Goal: Task Accomplishment & Management: Manage account settings

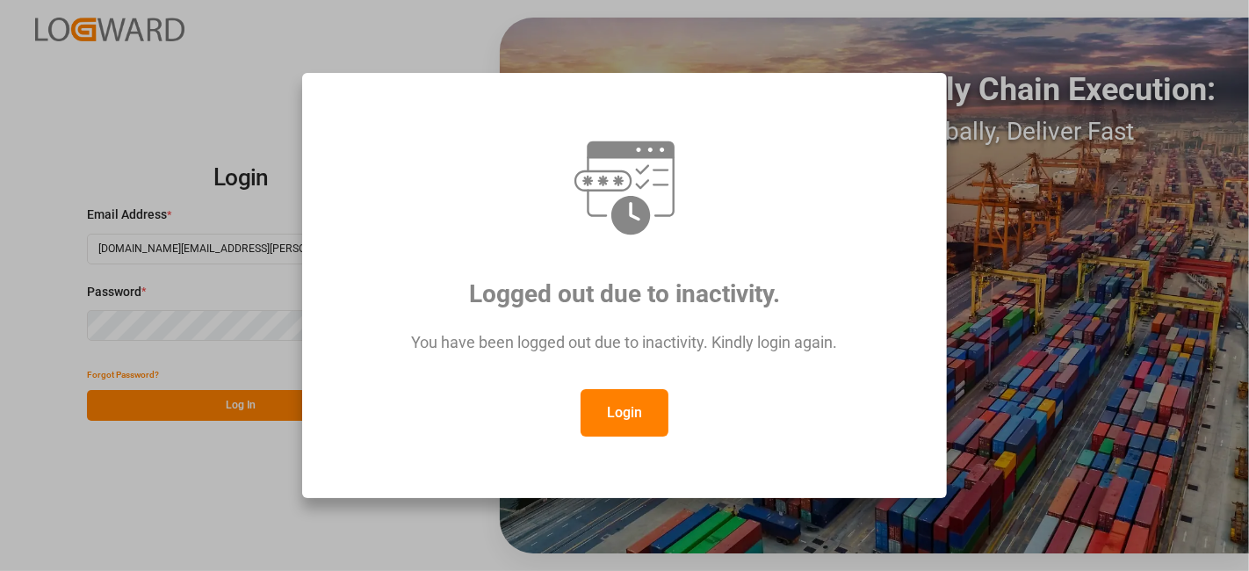
click at [613, 400] on button "Login" at bounding box center [625, 412] width 88 height 47
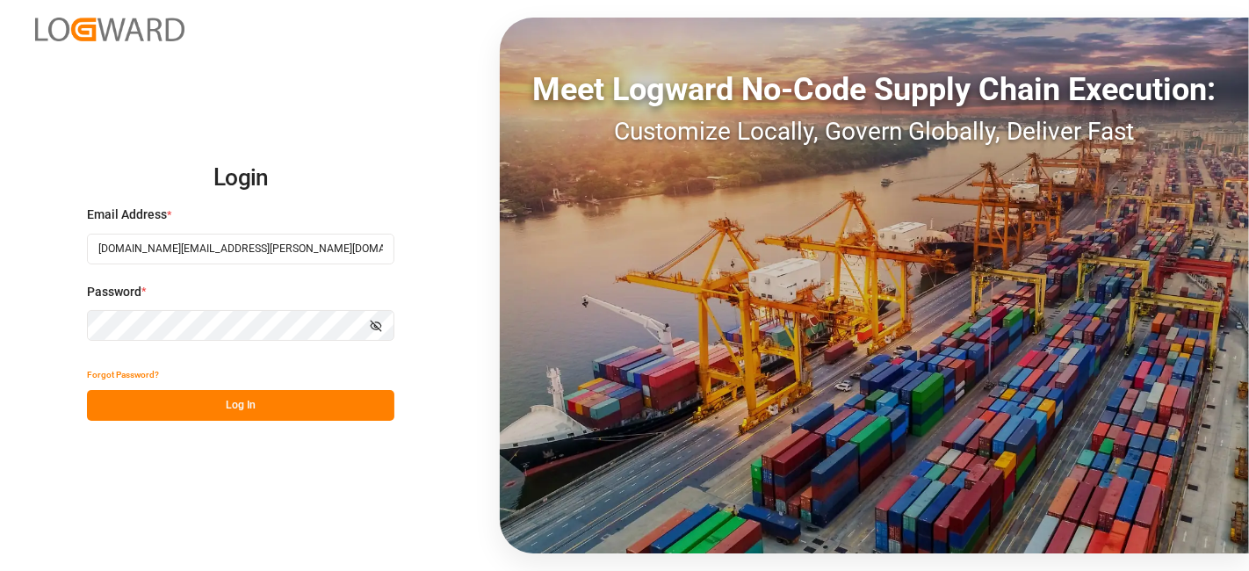
click at [241, 400] on button "Log In" at bounding box center [240, 405] width 307 height 31
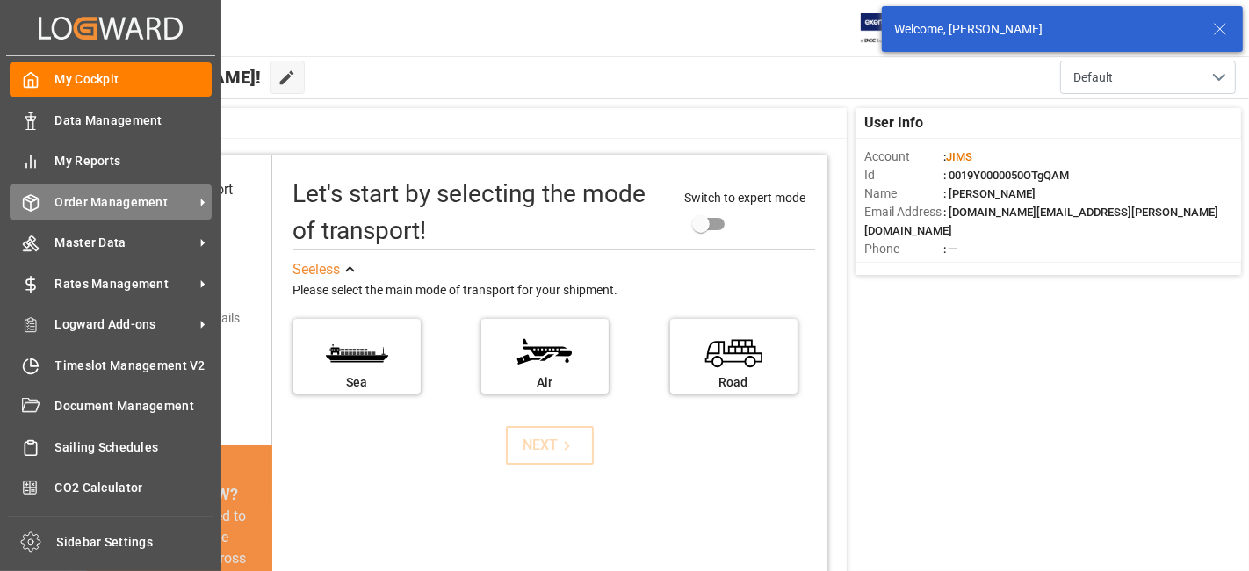
click at [96, 193] on span "Order Management" at bounding box center [124, 202] width 139 height 18
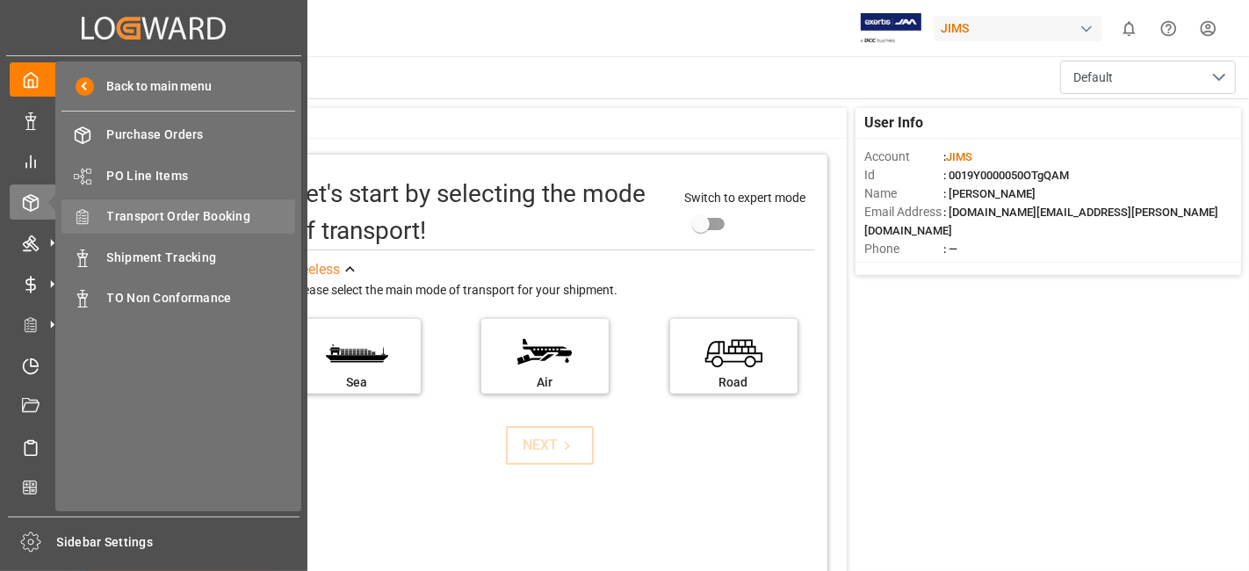
click at [215, 212] on span "Transport Order Booking" at bounding box center [201, 216] width 189 height 18
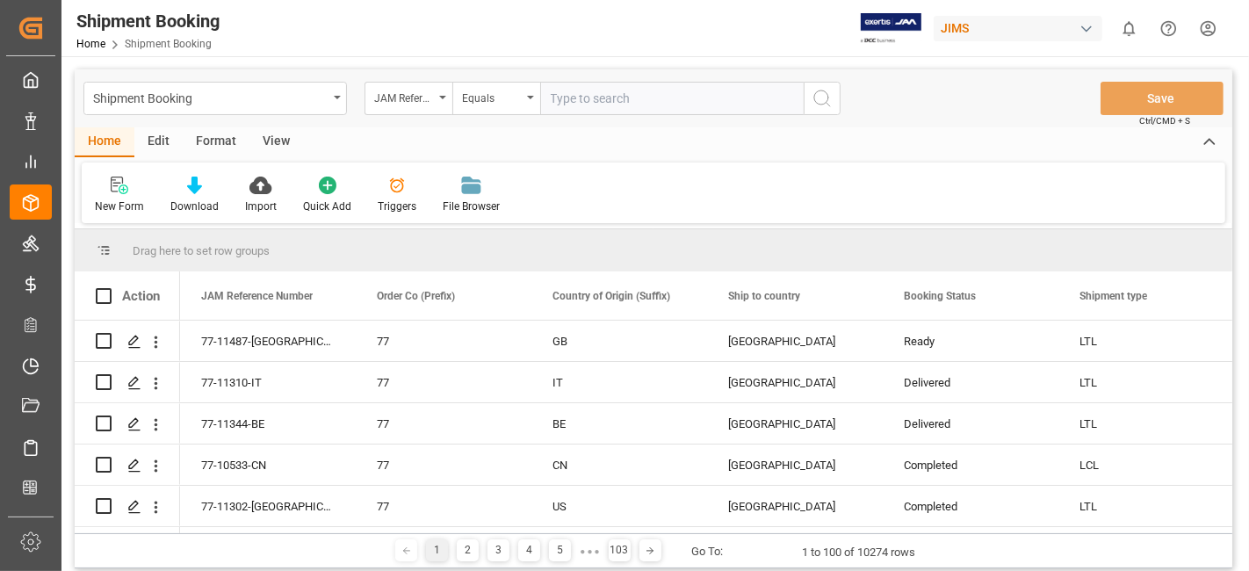
click at [579, 94] on input "text" at bounding box center [671, 98] width 263 height 33
type input "77-11274-IT"
click at [816, 99] on icon "search button" at bounding box center [822, 98] width 21 height 21
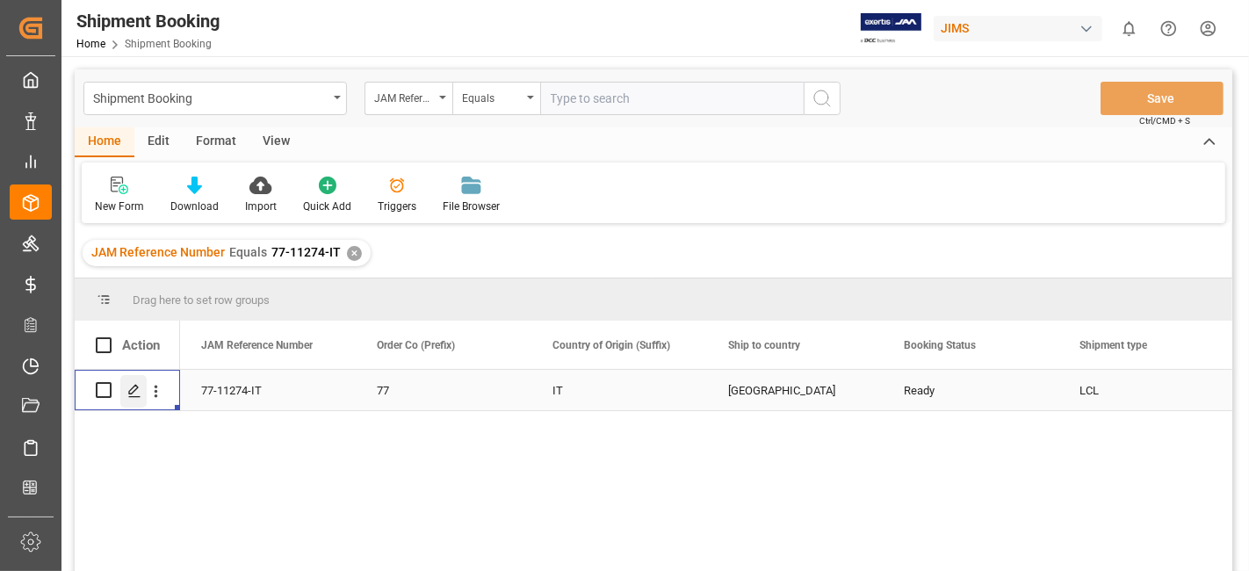
click at [124, 389] on div "Press SPACE to select this row." at bounding box center [133, 391] width 26 height 32
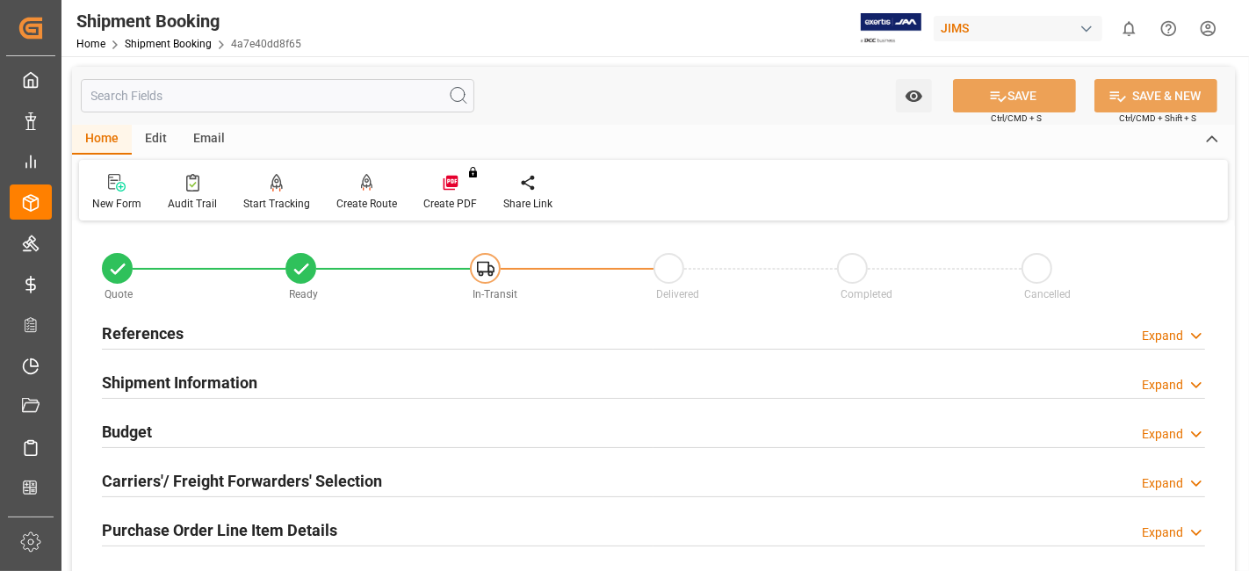
click at [180, 428] on div "Budget Expand" at bounding box center [653, 430] width 1103 height 33
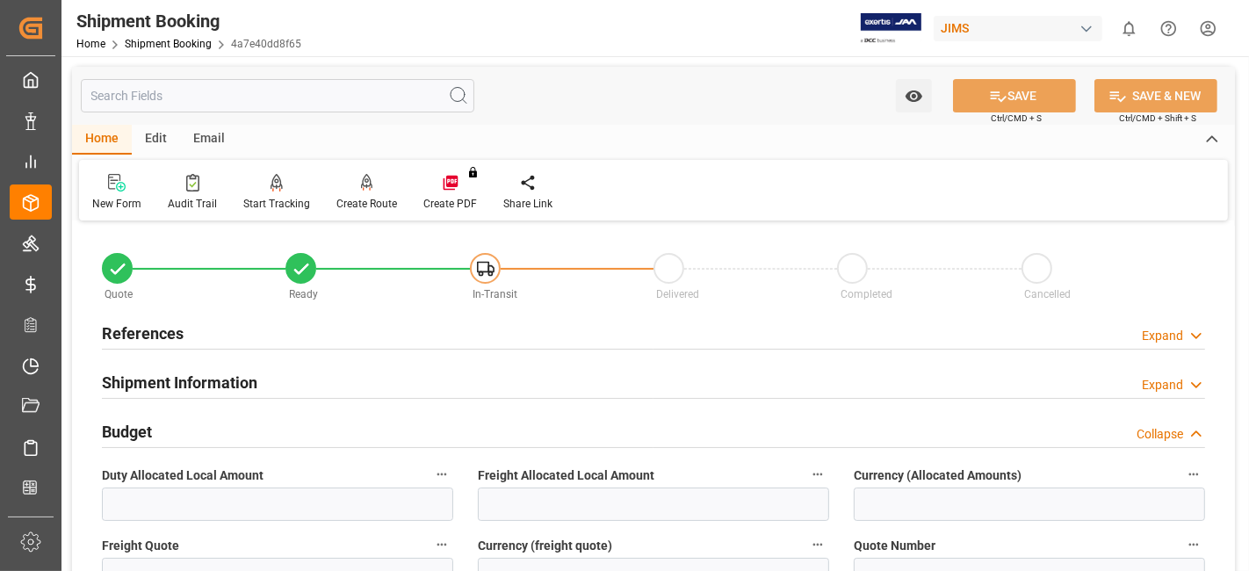
scroll to position [97, 0]
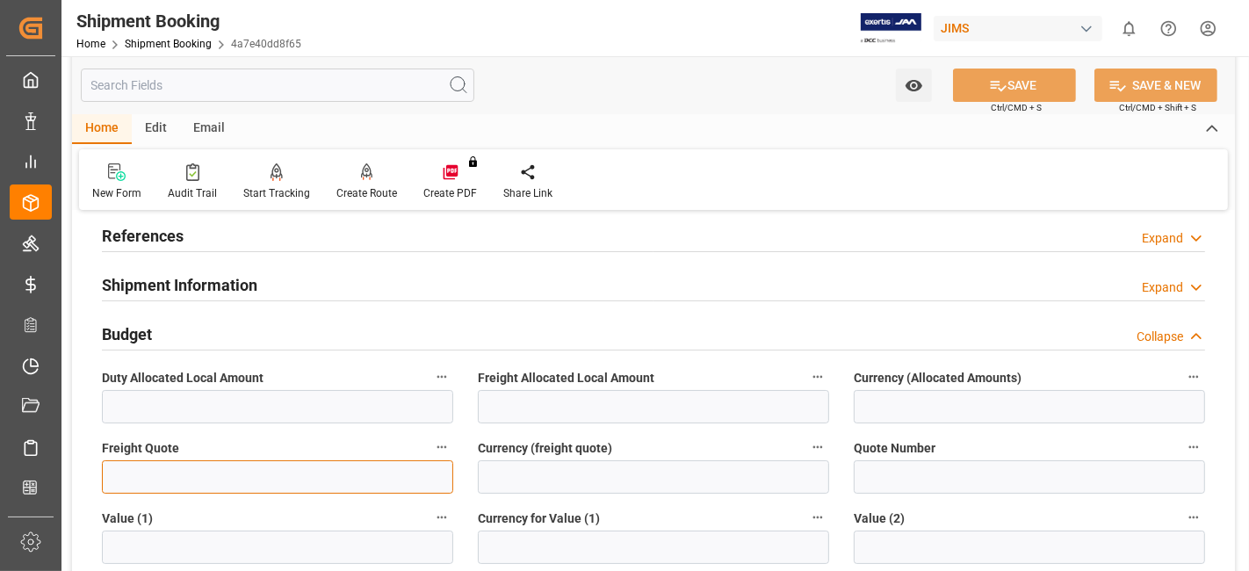
click at [202, 475] on input "text" at bounding box center [277, 476] width 351 height 33
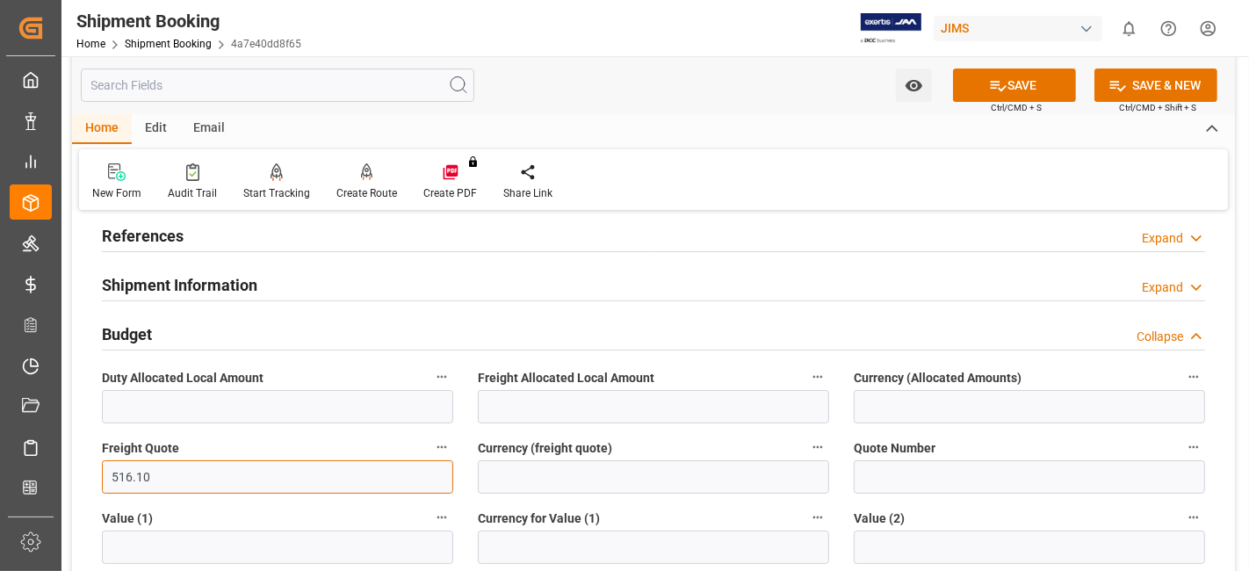
type input "516.10"
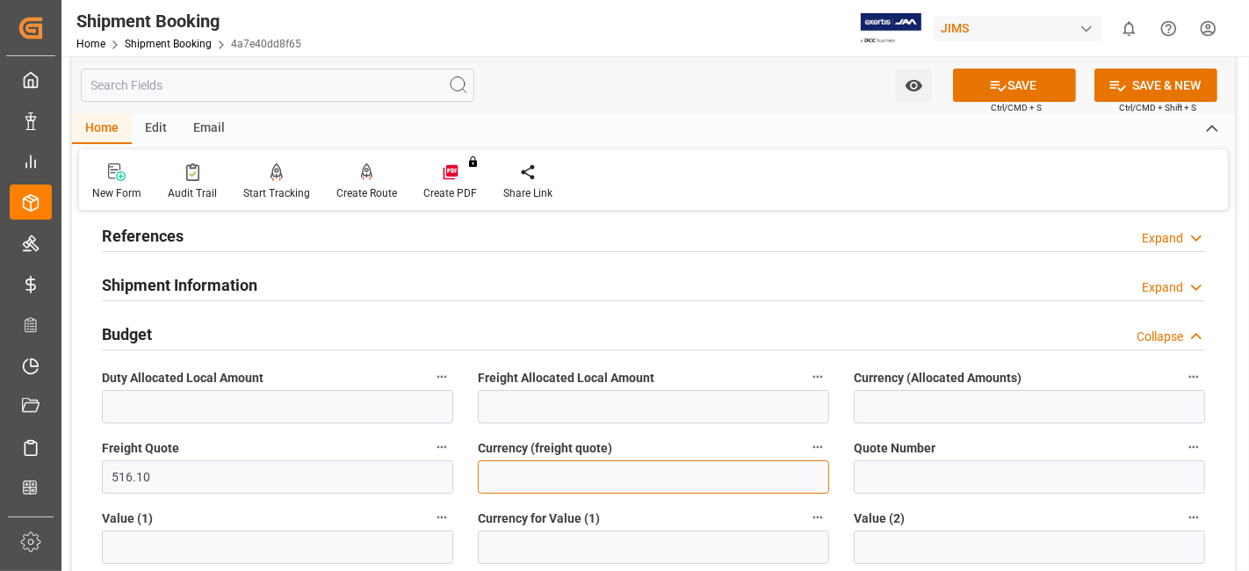
click at [501, 473] on input at bounding box center [653, 476] width 351 height 33
type input "USD"
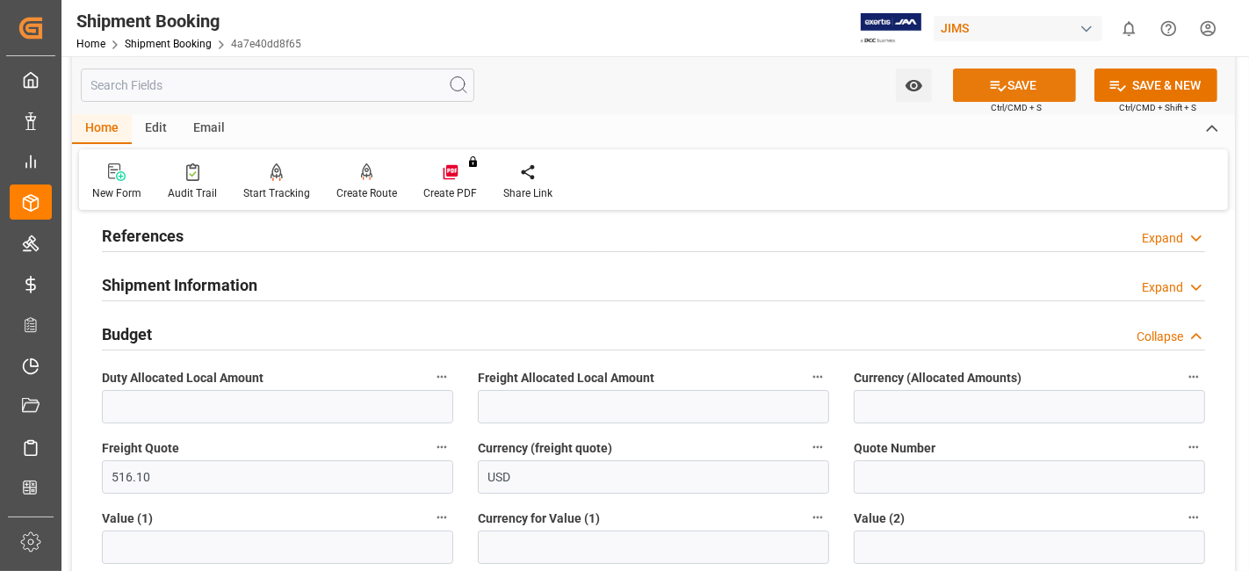
click at [1008, 83] on button "SAVE" at bounding box center [1014, 85] width 123 height 33
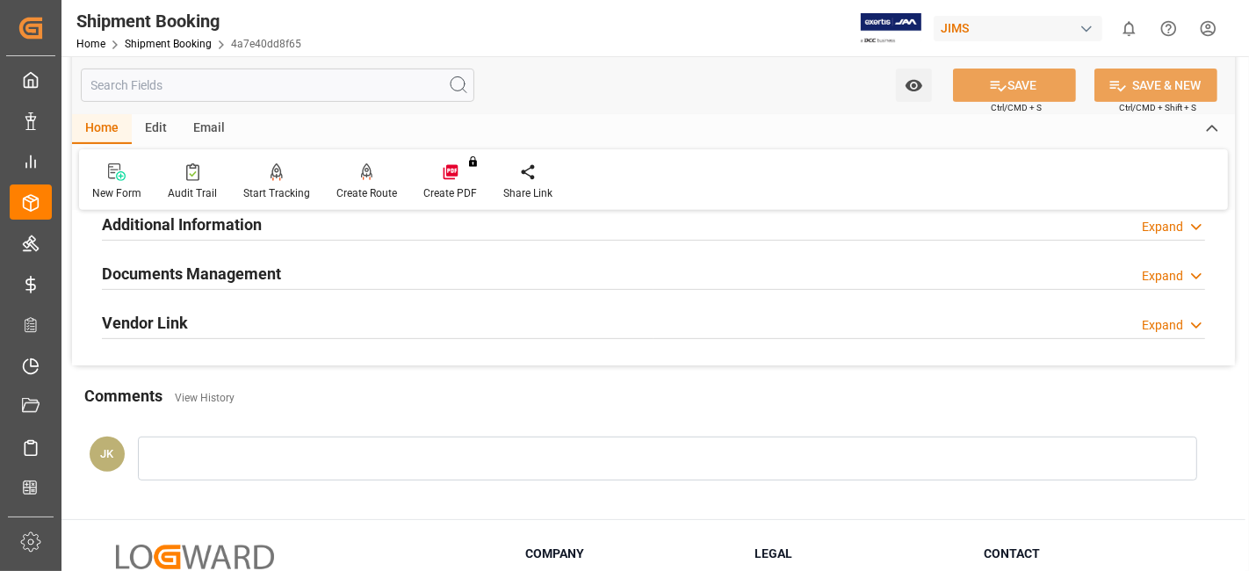
scroll to position [487, 0]
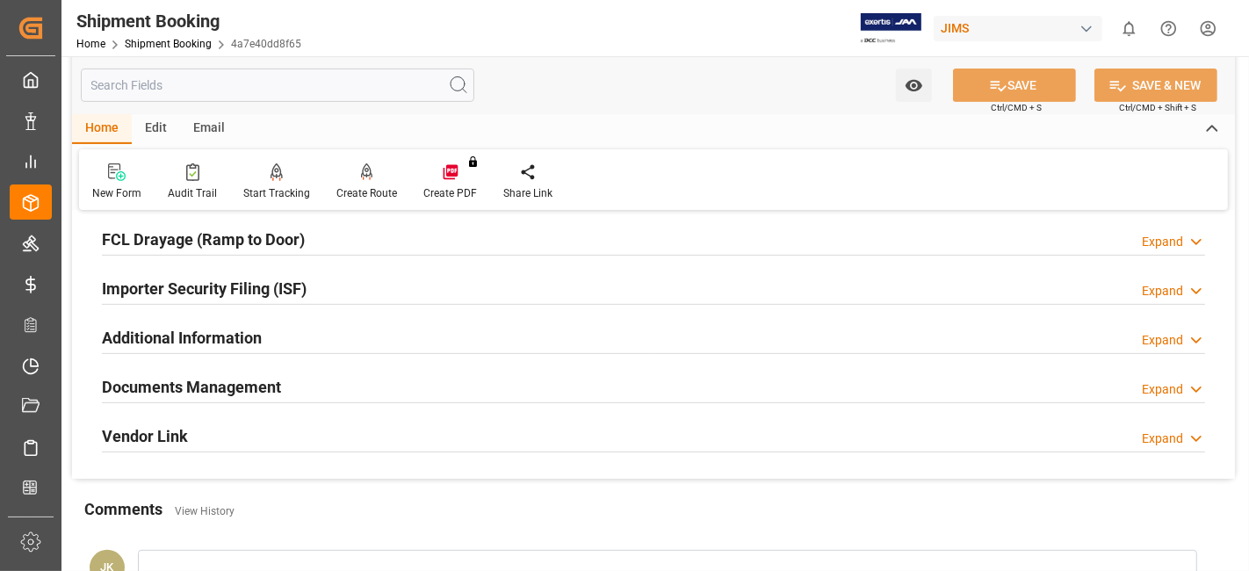
click at [227, 386] on h2 "Documents Management" at bounding box center [191, 387] width 179 height 24
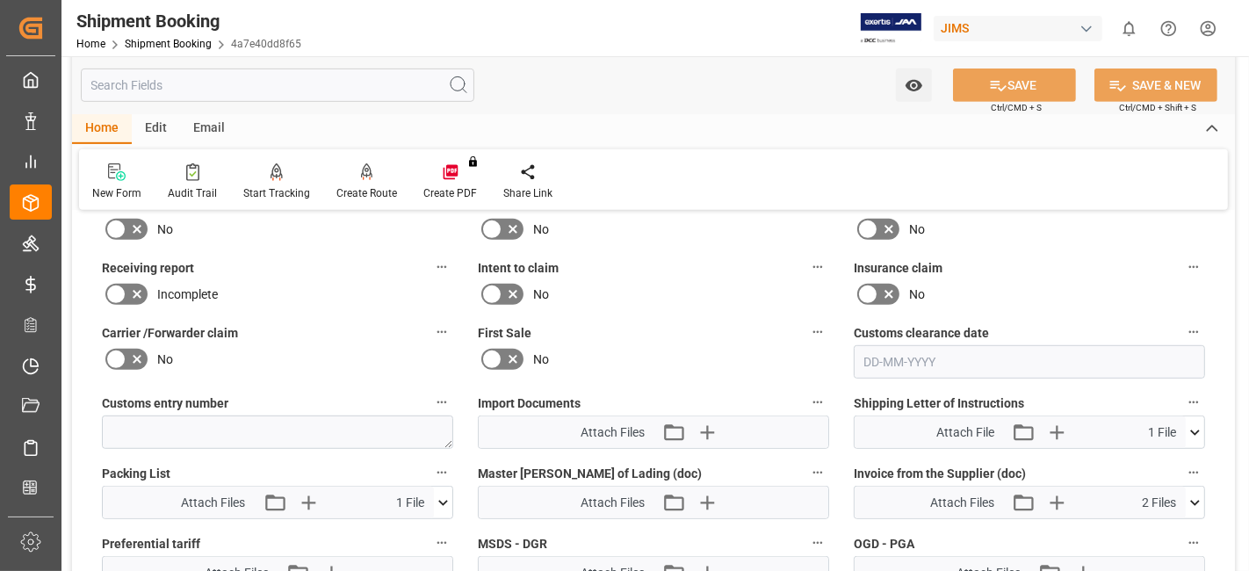
scroll to position [878, 0]
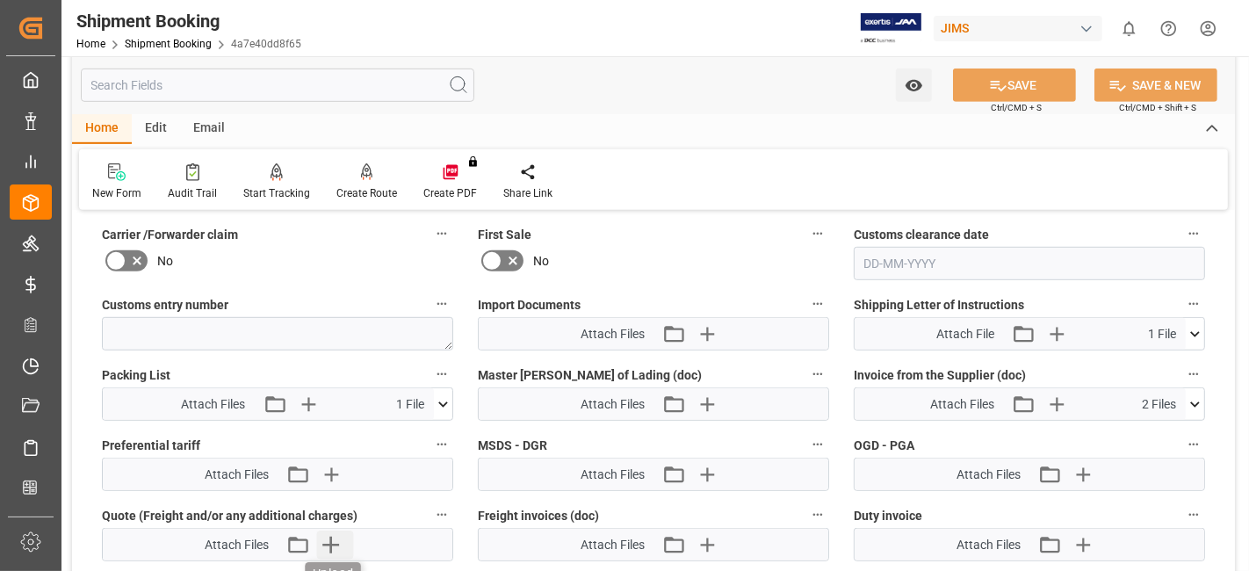
click at [331, 537] on icon "button" at bounding box center [330, 545] width 17 height 17
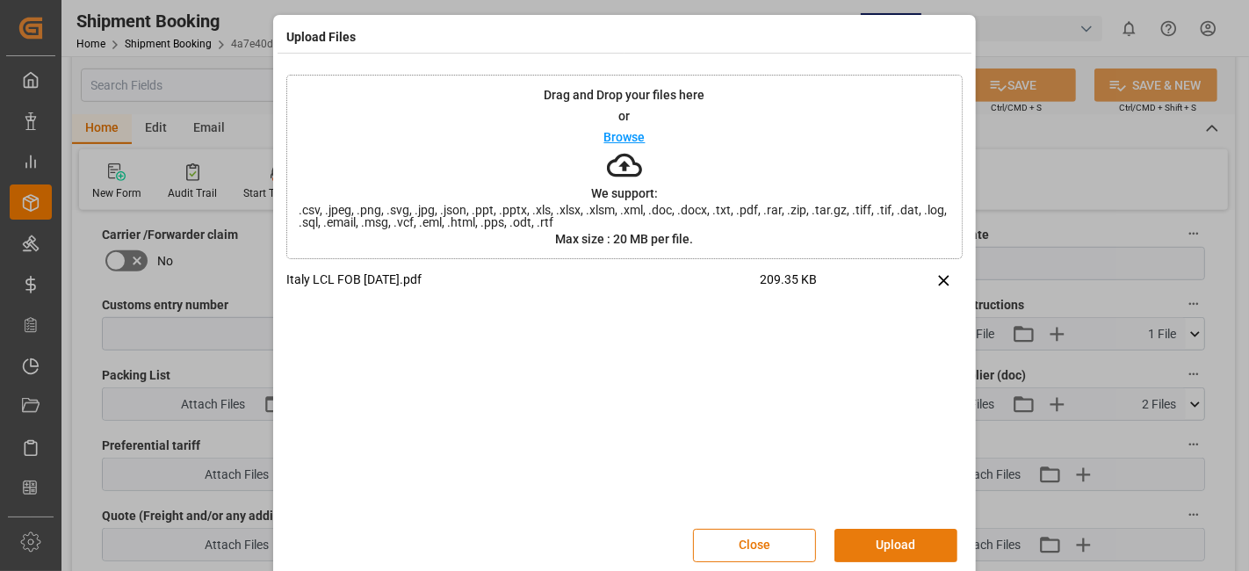
click at [901, 532] on button "Upload" at bounding box center [895, 545] width 123 height 33
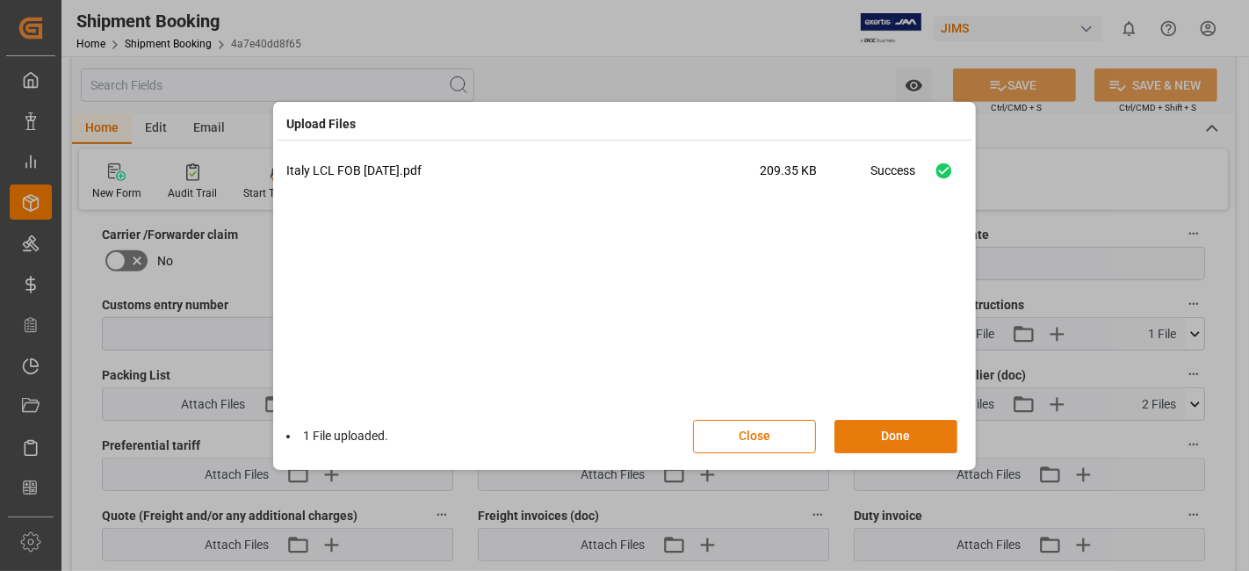
click at [890, 440] on button "Done" at bounding box center [895, 436] width 123 height 33
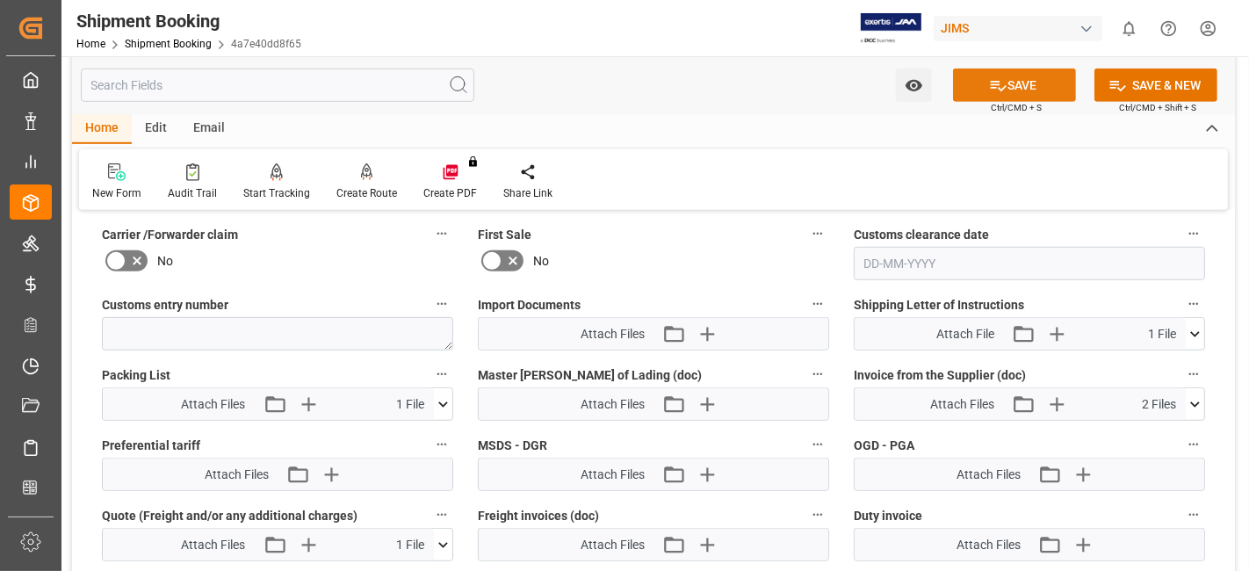
click at [995, 93] on icon at bounding box center [998, 85] width 18 height 18
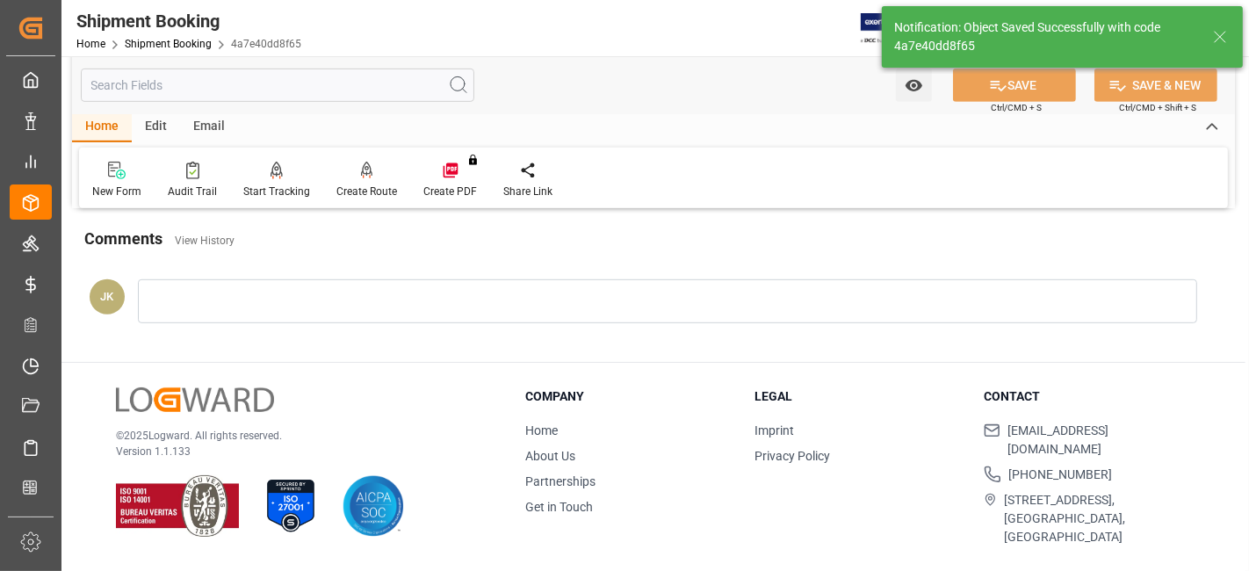
scroll to position [743, 0]
